Goal: Contribute content: Contribute content

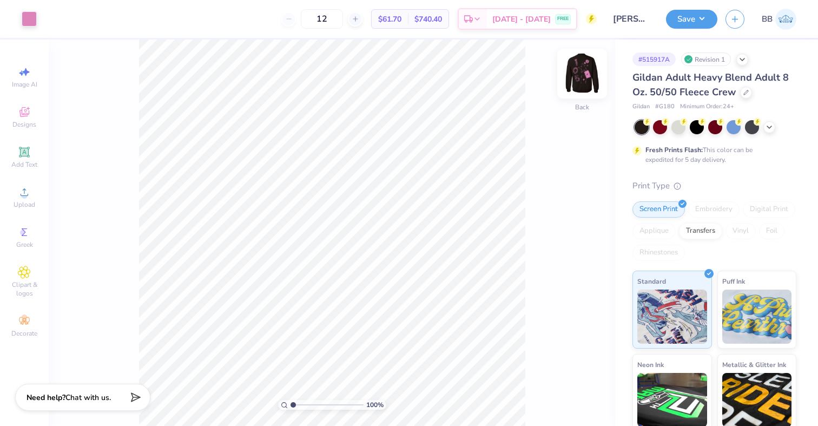
click at [588, 69] on img at bounding box center [581, 73] width 43 height 43
click at [19, 204] on span "Upload" at bounding box center [25, 204] width 22 height 9
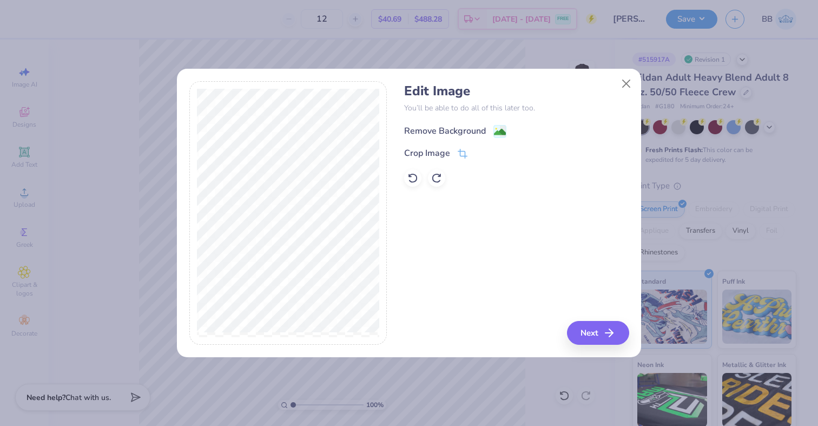
click at [499, 133] on image at bounding box center [500, 132] width 12 height 12
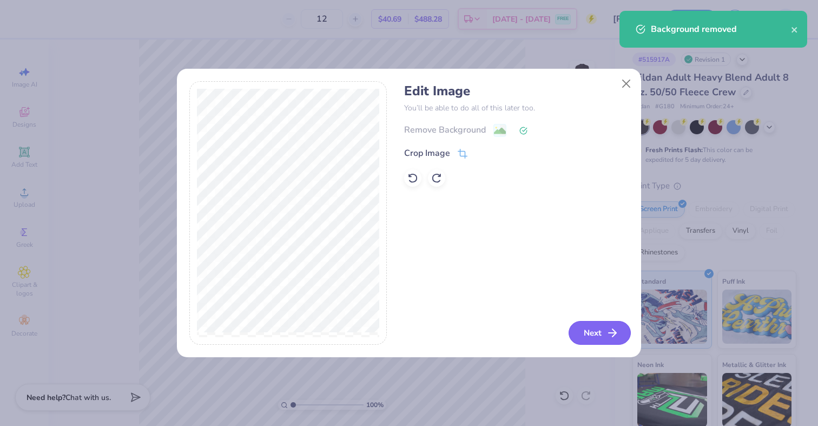
click at [613, 335] on polyline "button" at bounding box center [614, 333] width 4 height 8
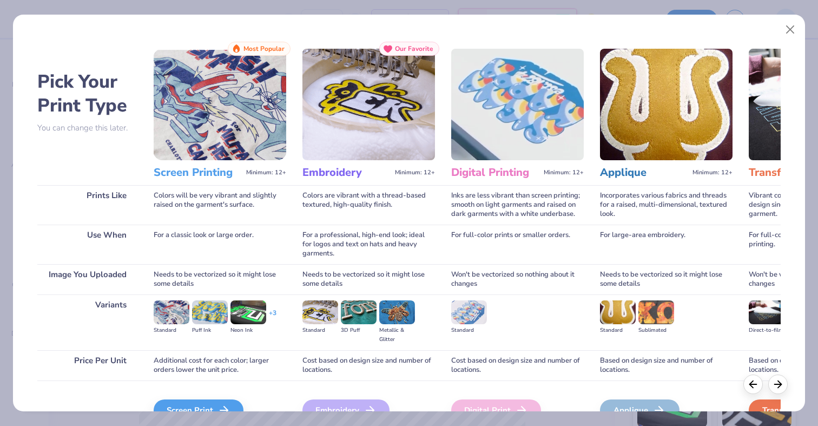
scroll to position [60, 0]
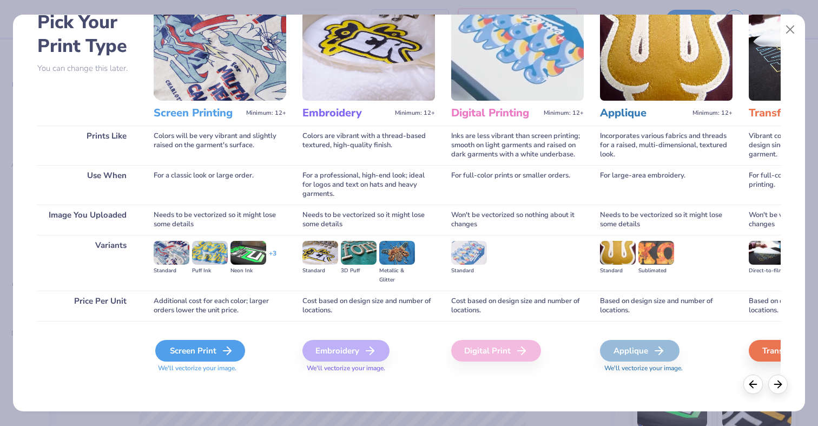
click at [184, 349] on div "Screen Print" at bounding box center [200, 351] width 90 height 22
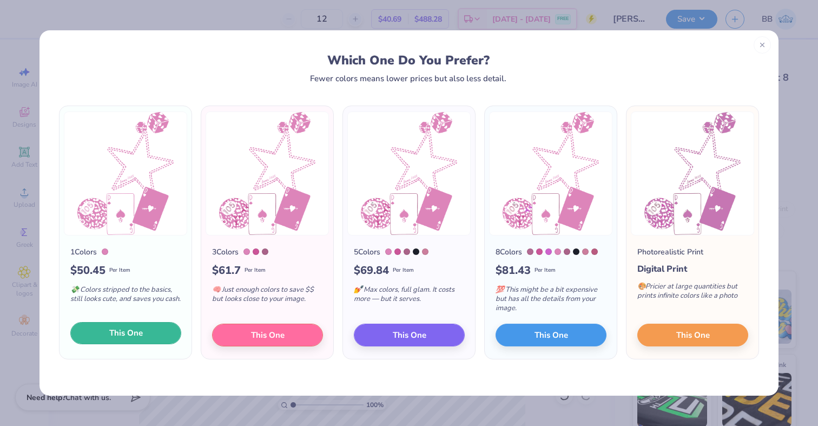
click at [112, 335] on span "This One" at bounding box center [126, 333] width 34 height 12
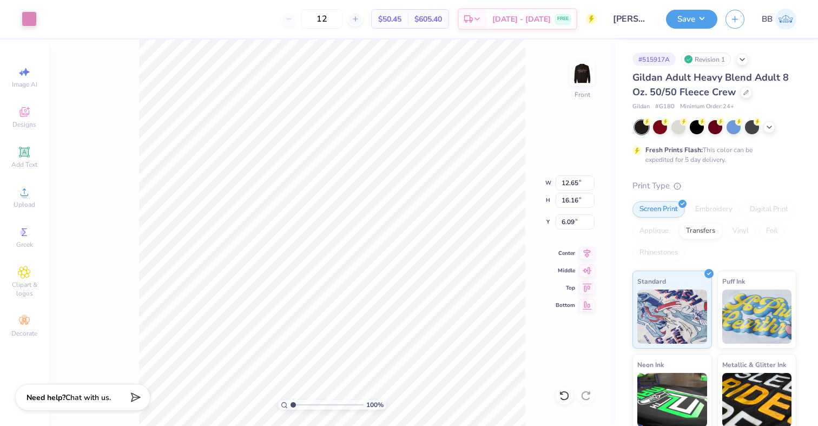
type input "12.65"
type input "16.16"
type input "9.84"
click at [582, 59] on div "100 % Front" at bounding box center [332, 232] width 566 height 386
click at [582, 67] on img at bounding box center [581, 73] width 43 height 43
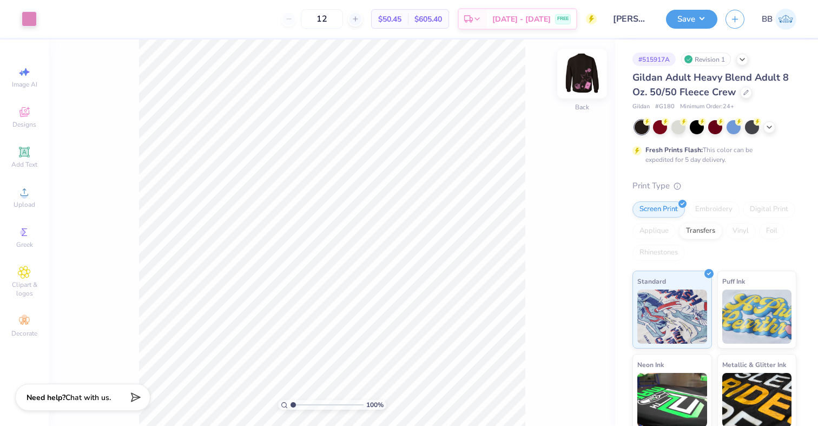
click at [582, 71] on img at bounding box center [581, 73] width 43 height 43
click at [582, 71] on img at bounding box center [582, 74] width 22 height 22
click at [30, 20] on div at bounding box center [29, 17] width 15 height 15
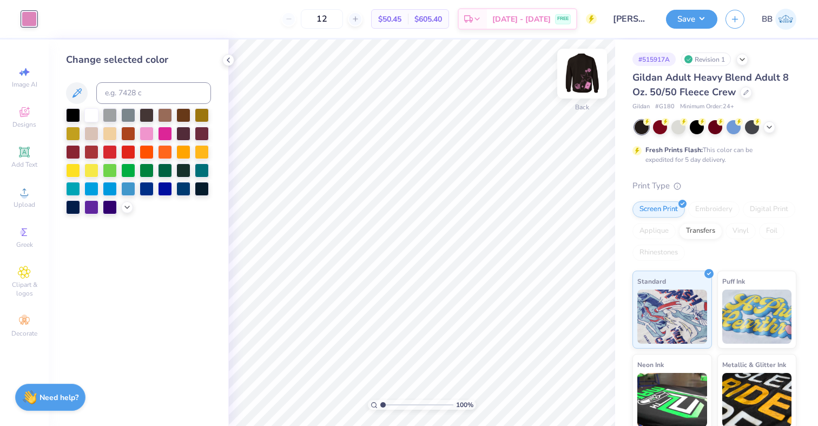
click at [588, 72] on img at bounding box center [581, 73] width 43 height 43
click at [28, 18] on div at bounding box center [29, 18] width 15 height 15
click at [230, 58] on icon at bounding box center [228, 60] width 9 height 9
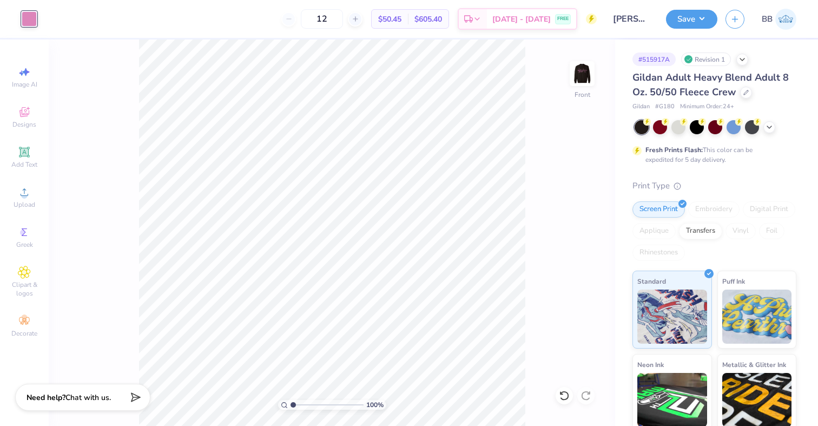
click at [551, 177] on div "100 % Front" at bounding box center [332, 232] width 566 height 386
click at [697, 28] on div "Save" at bounding box center [691, 19] width 51 height 19
click at [697, 23] on button "Save" at bounding box center [691, 17] width 51 height 19
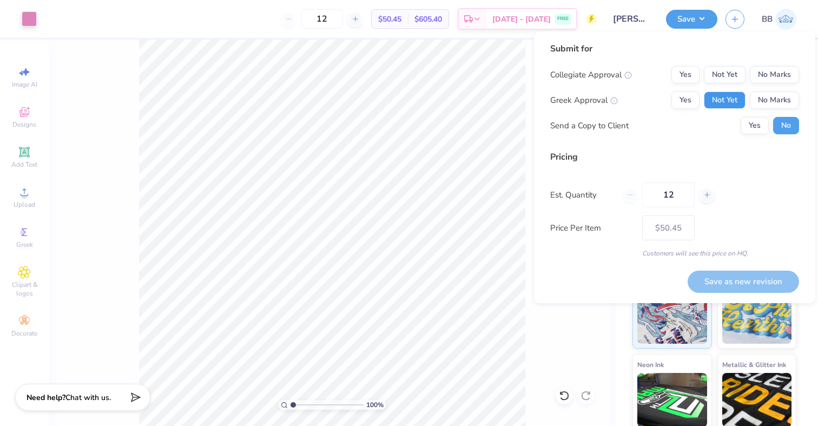
click at [728, 96] on button "Not Yet" at bounding box center [725, 99] width 42 height 17
click at [785, 71] on button "No Marks" at bounding box center [774, 74] width 49 height 17
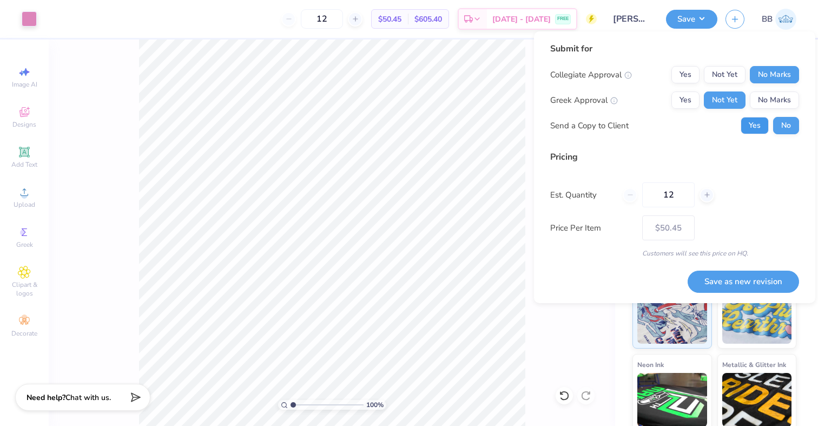
click at [761, 122] on button "Yes" at bounding box center [755, 125] width 28 height 17
click at [715, 280] on button "Save as new revision" at bounding box center [743, 281] width 111 height 22
type input "$50.45"
